Goal: Task Accomplishment & Management: Manage account settings

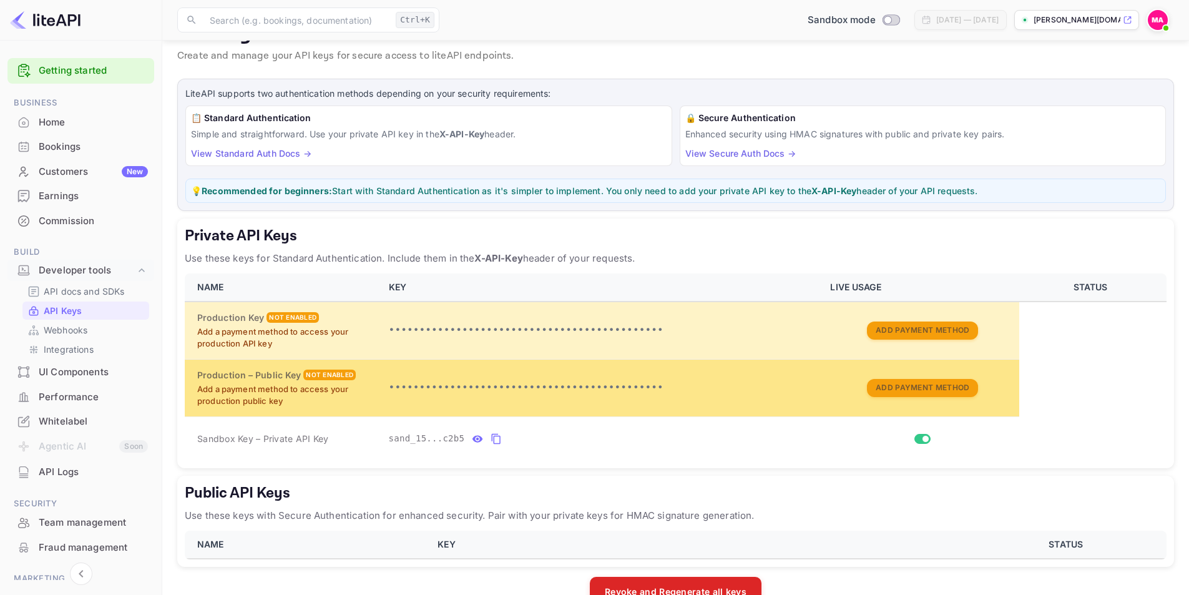
scroll to position [66, 0]
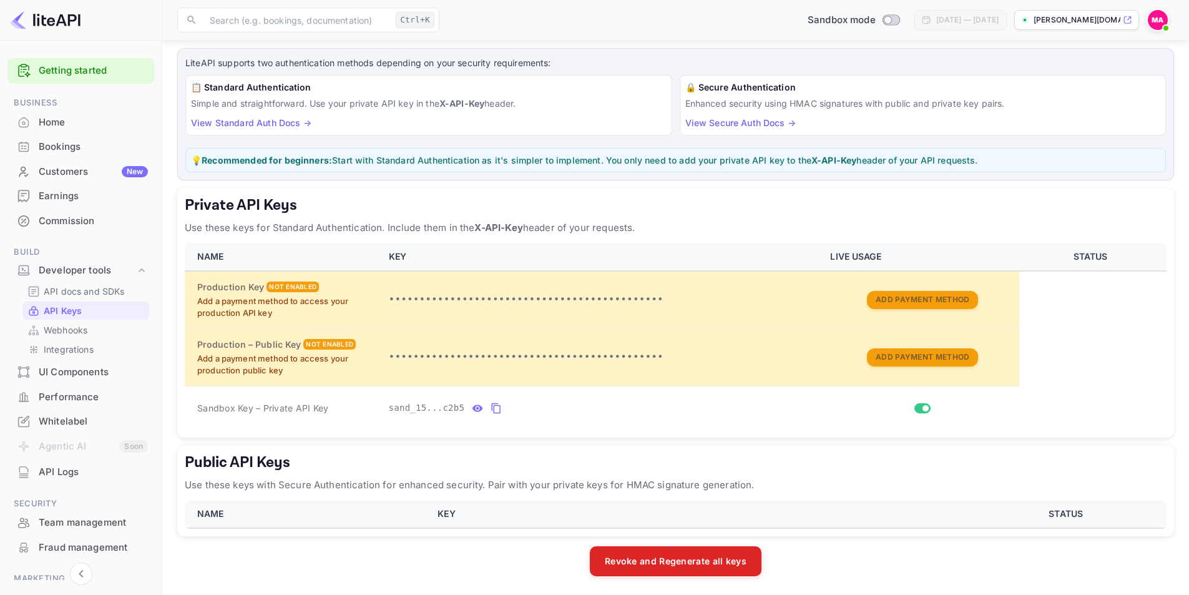
scroll to position [66, 0]
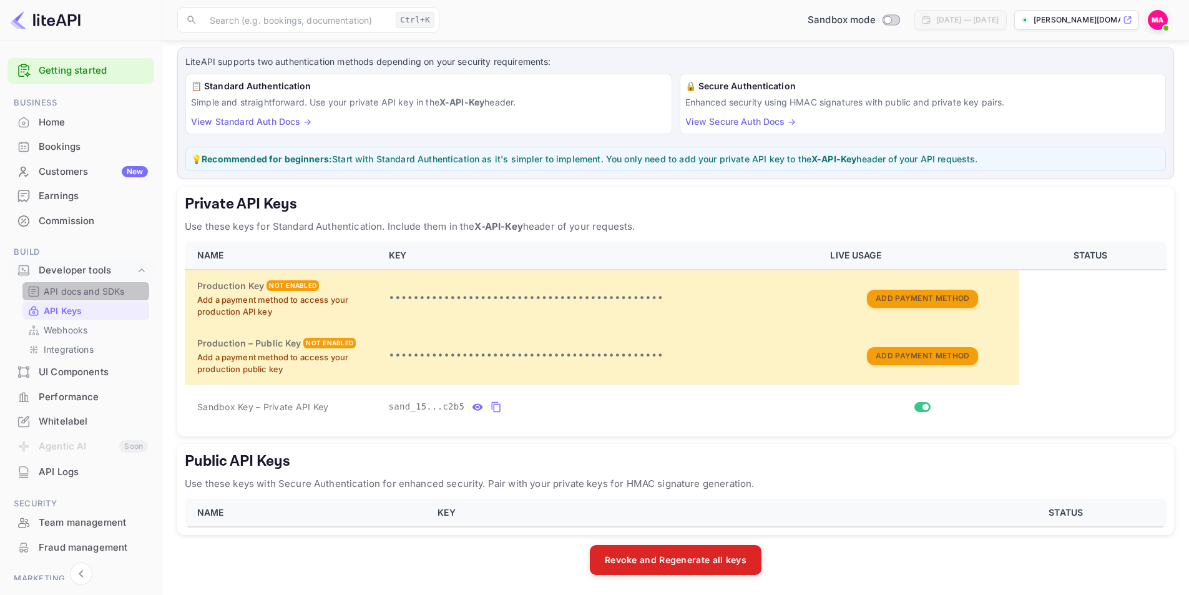
click at [96, 295] on p "API docs and SDKs" at bounding box center [84, 291] width 81 height 13
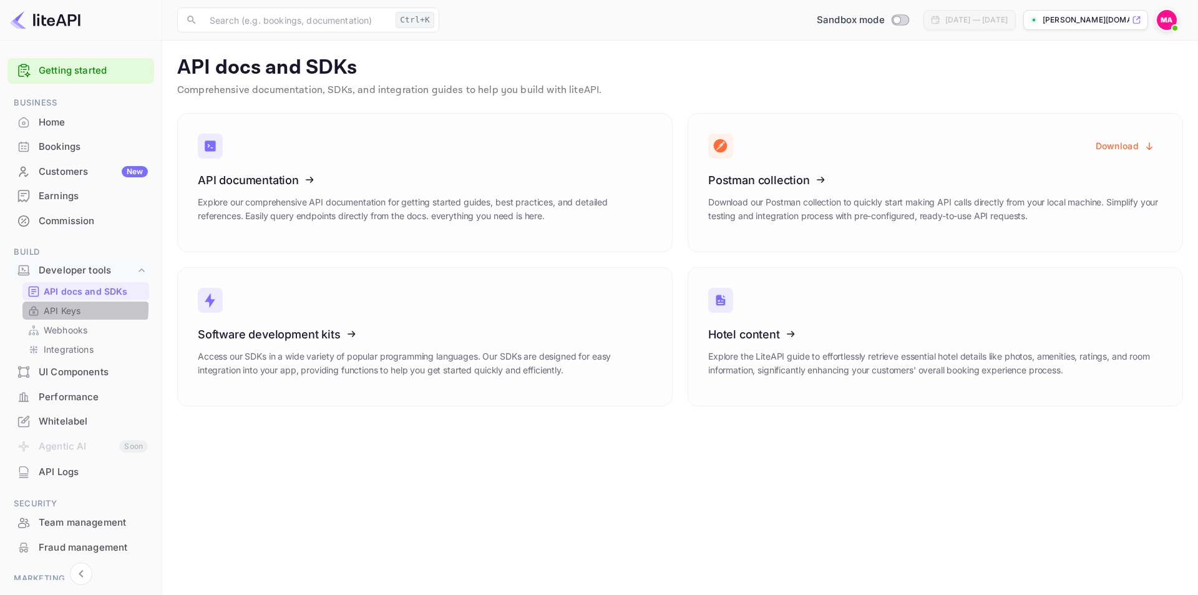
click at [67, 308] on p "API Keys" at bounding box center [62, 310] width 37 height 13
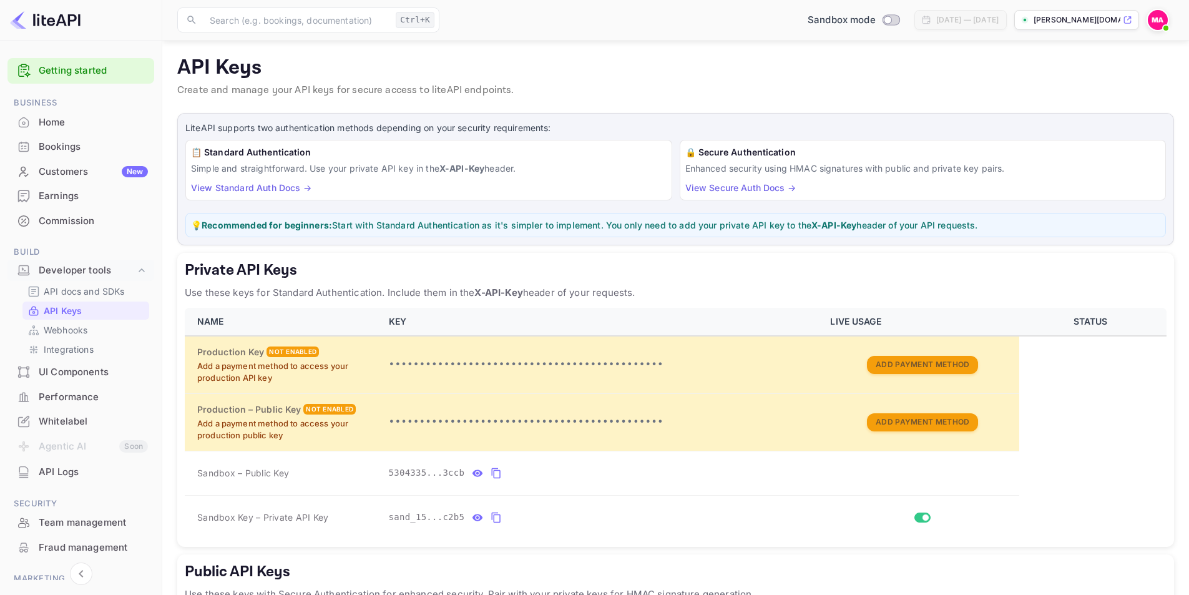
scroll to position [155, 0]
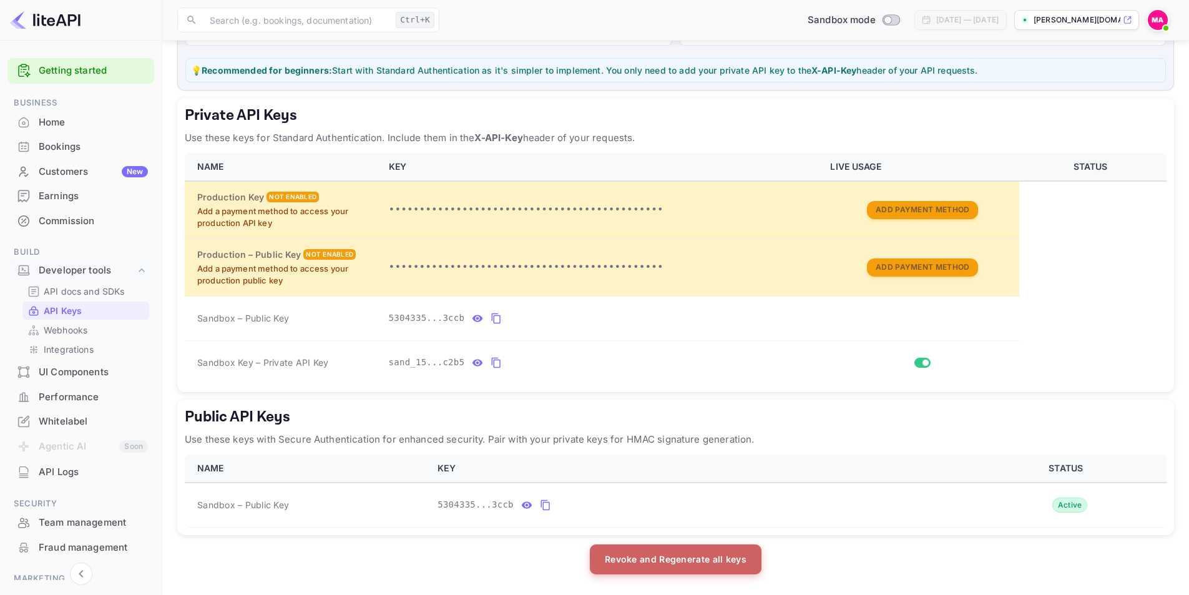
click at [697, 560] on button "Revoke and Regenerate all keys" at bounding box center [676, 559] width 172 height 30
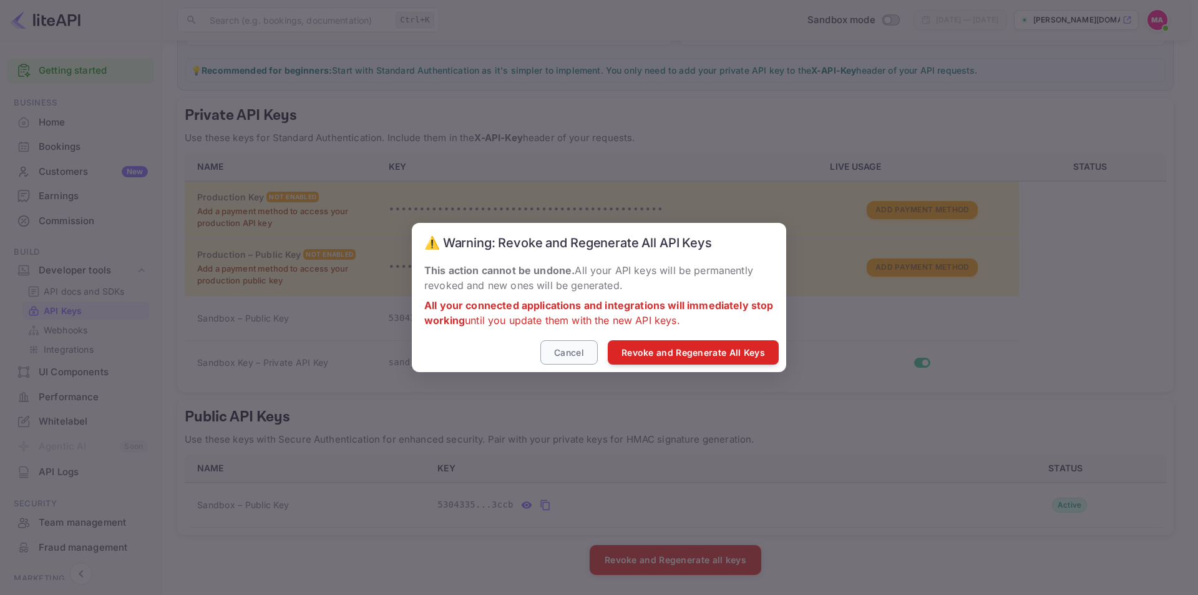
click at [563, 355] on button "Cancel" at bounding box center [568, 352] width 57 height 24
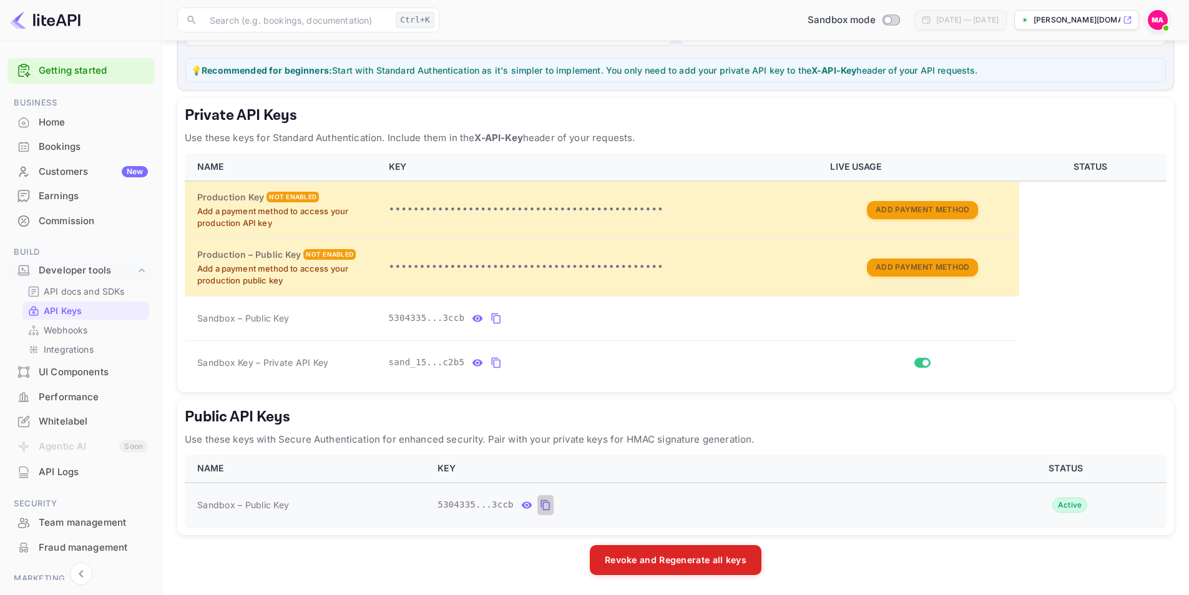
click at [540, 504] on icon "public api keys table" at bounding box center [545, 504] width 11 height 15
click at [537, 505] on button "public api keys table" at bounding box center [545, 505] width 16 height 20
